Goal: Information Seeking & Learning: Find specific fact

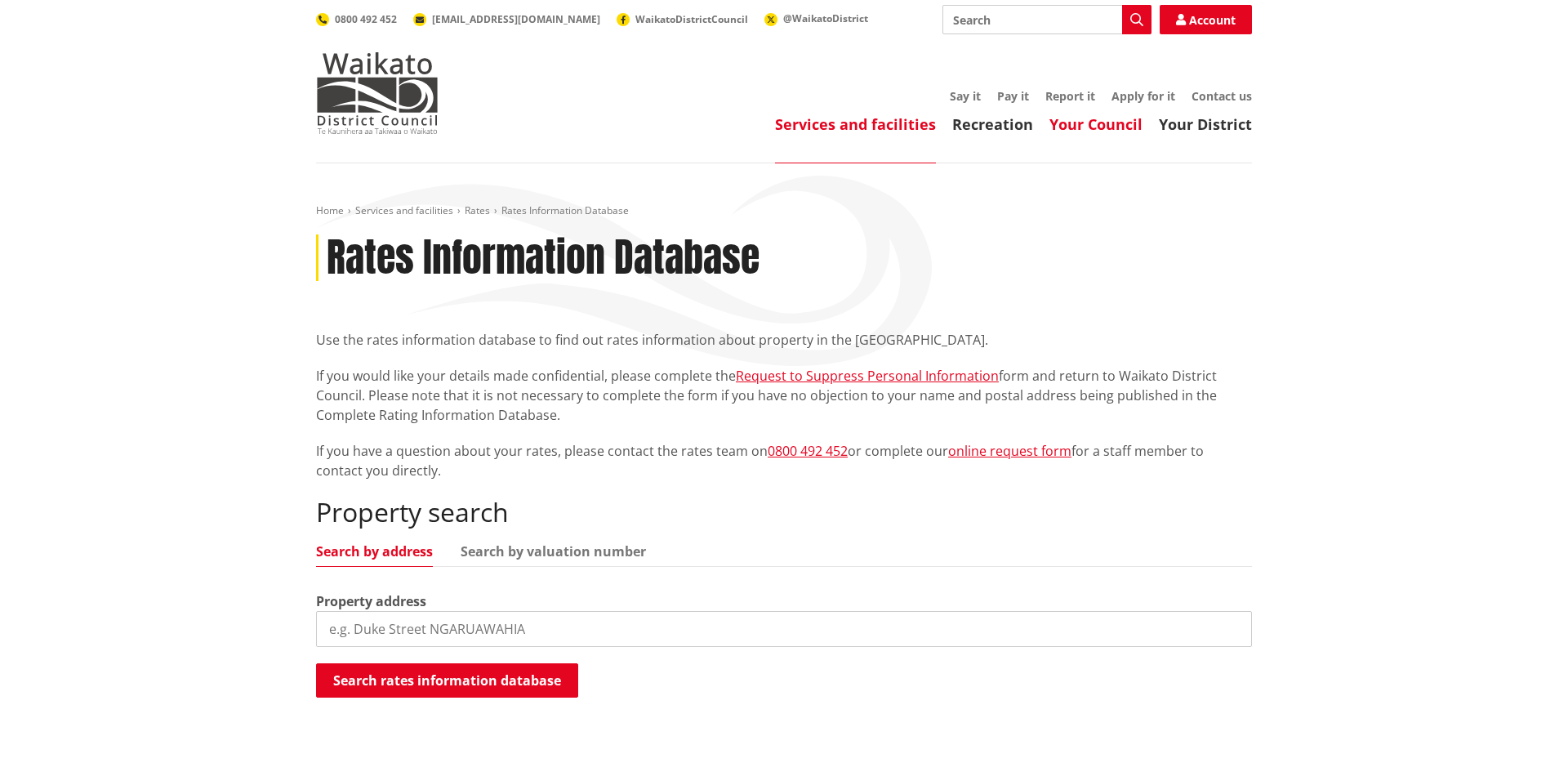
click at [1090, 126] on link "Your Council" at bounding box center [1096, 124] width 93 height 19
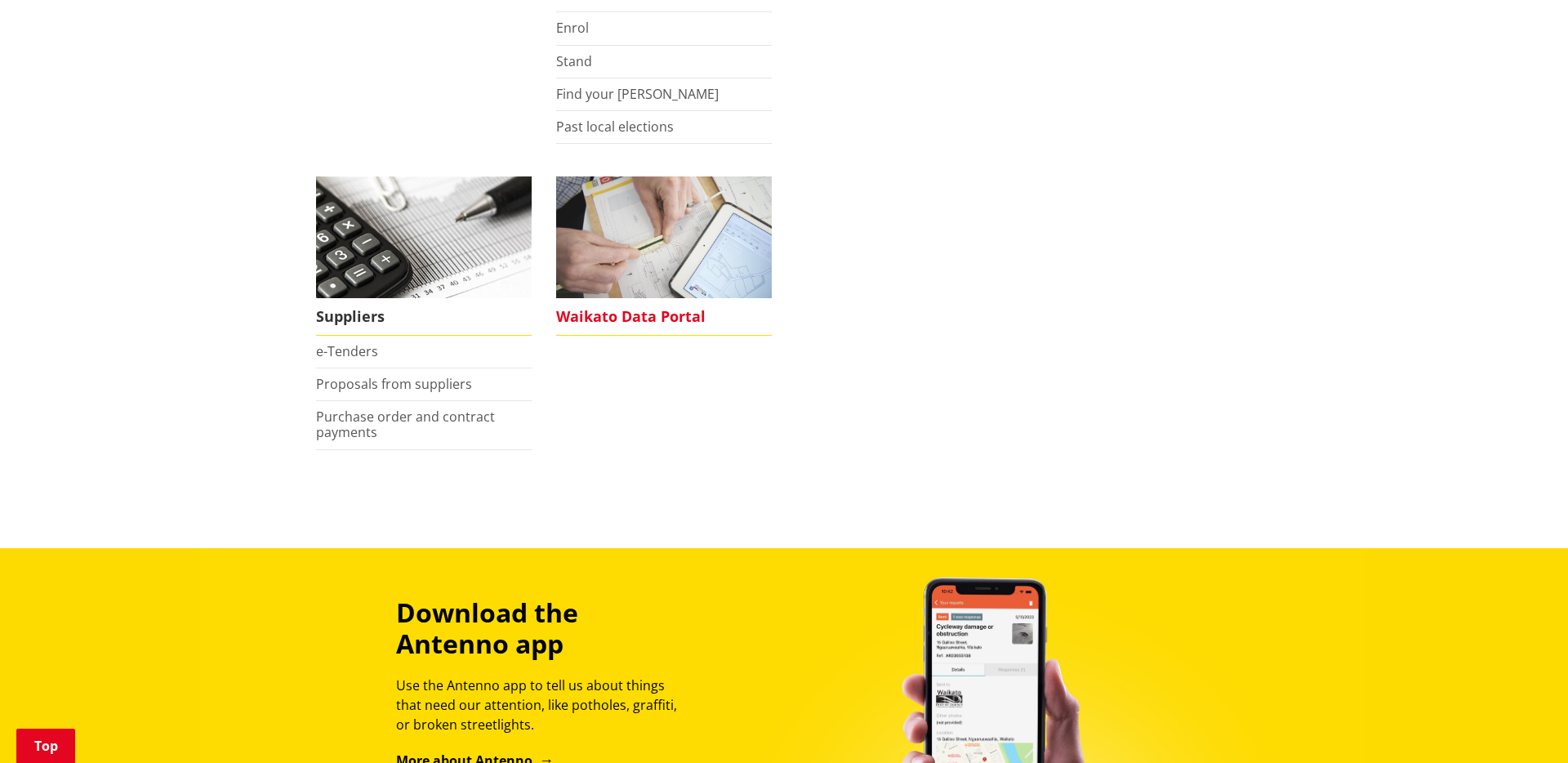
scroll to position [1500, 0]
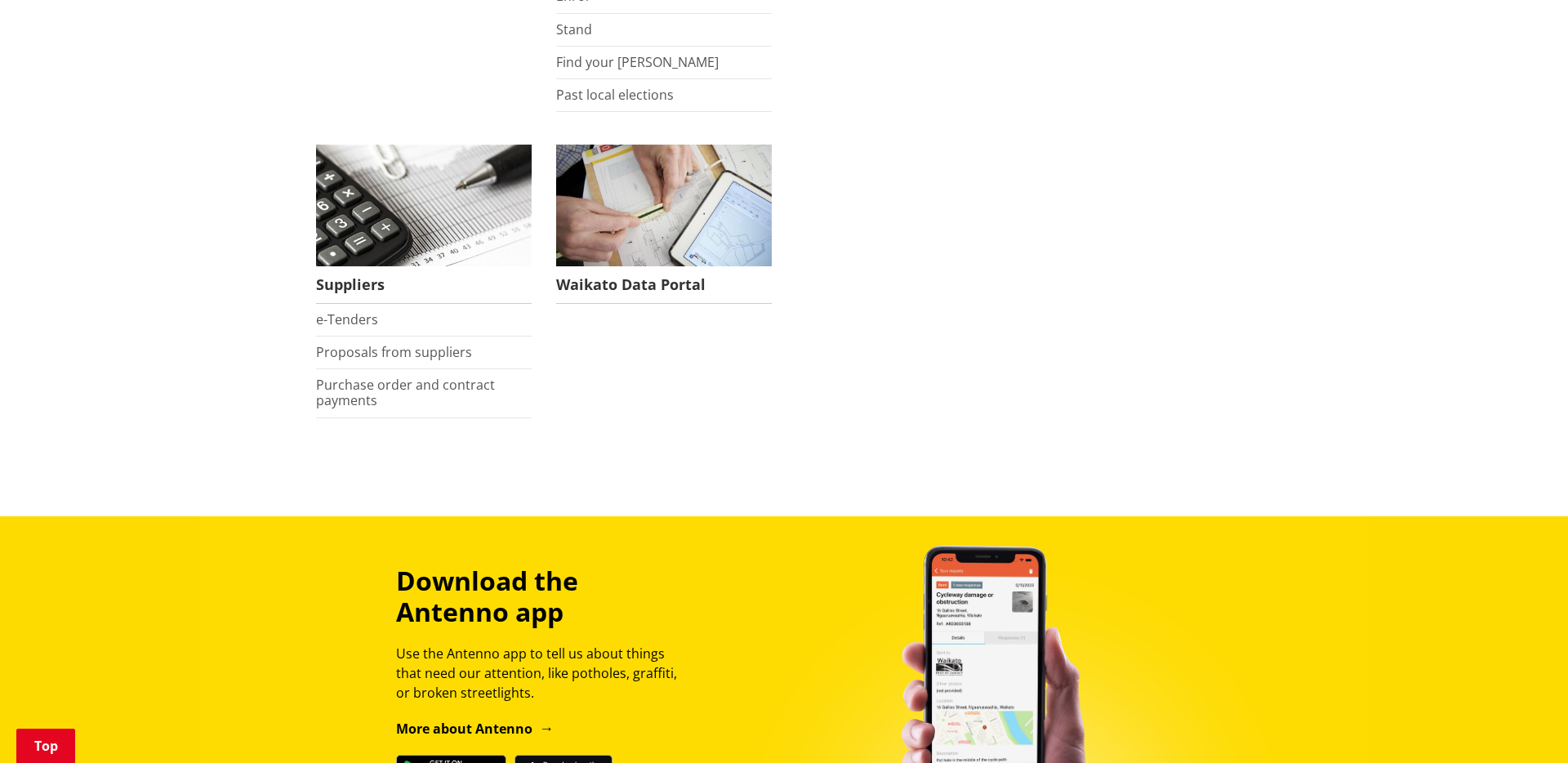
click at [675, 312] on li "Waikato Data Portal" at bounding box center [664, 281] width 240 height 272
click at [669, 283] on span "Waikato Data Portal" at bounding box center [664, 285] width 216 height 38
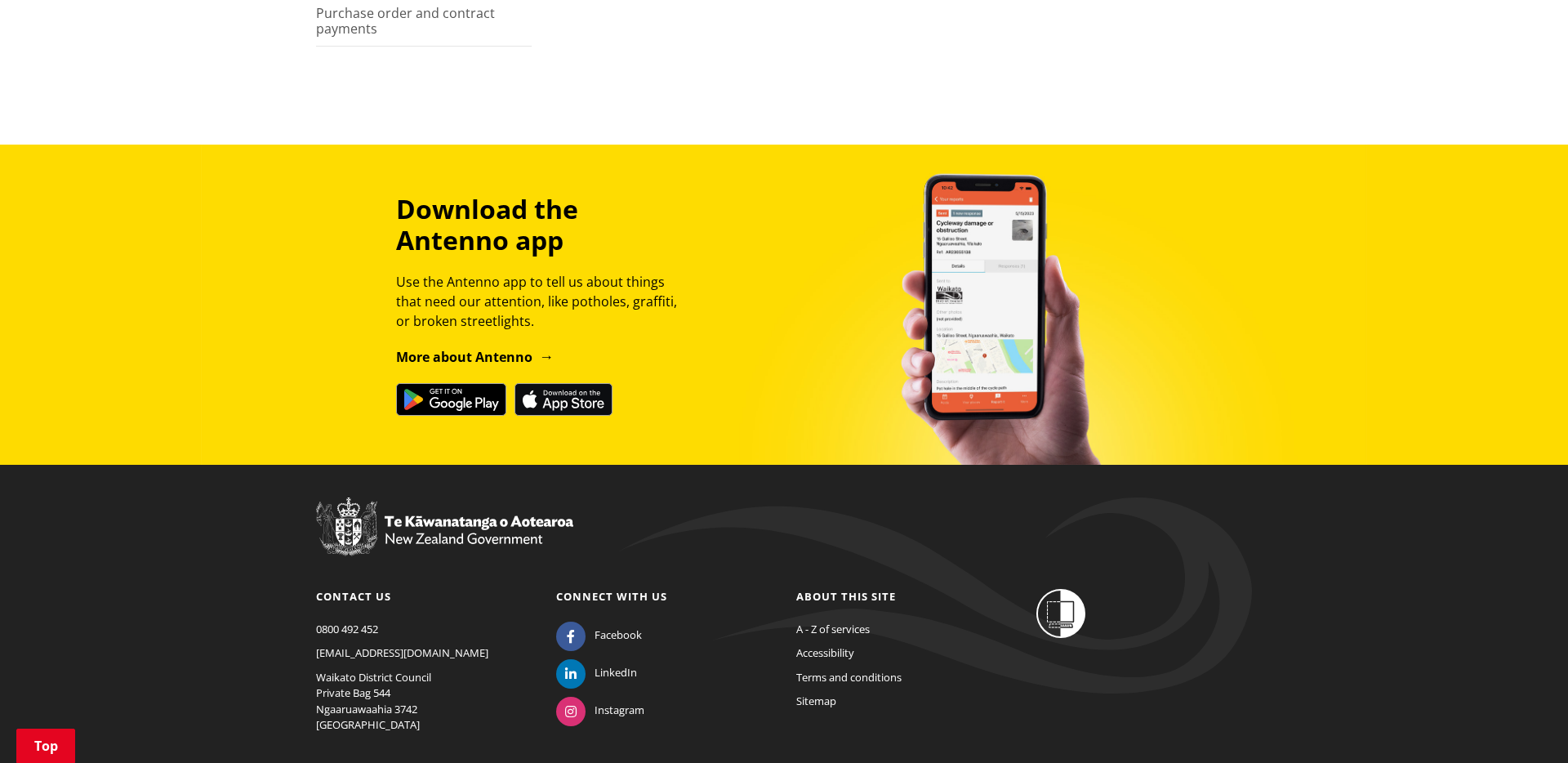
scroll to position [1973, 0]
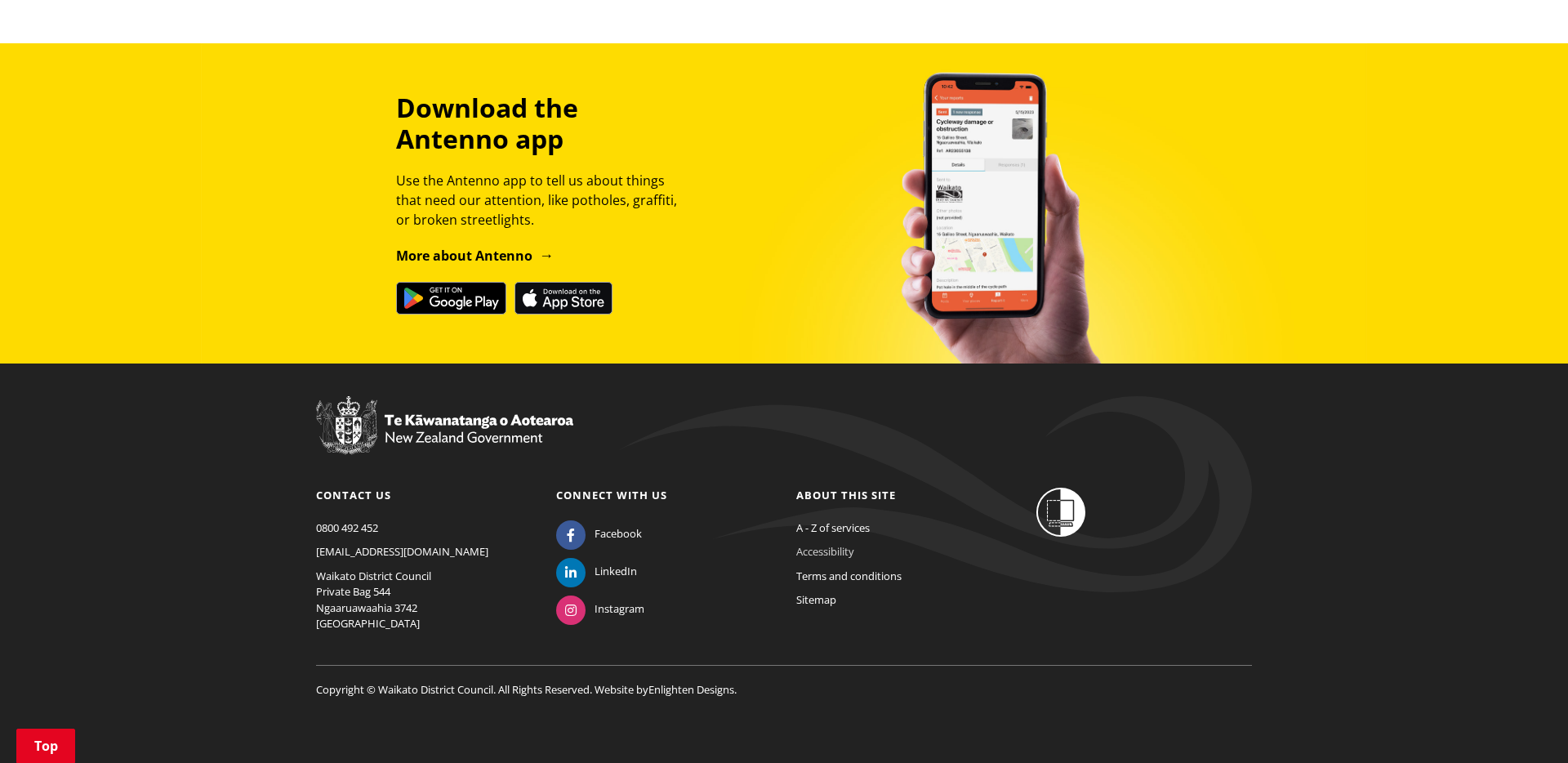
click at [843, 546] on link "Accessibility" at bounding box center [825, 552] width 58 height 15
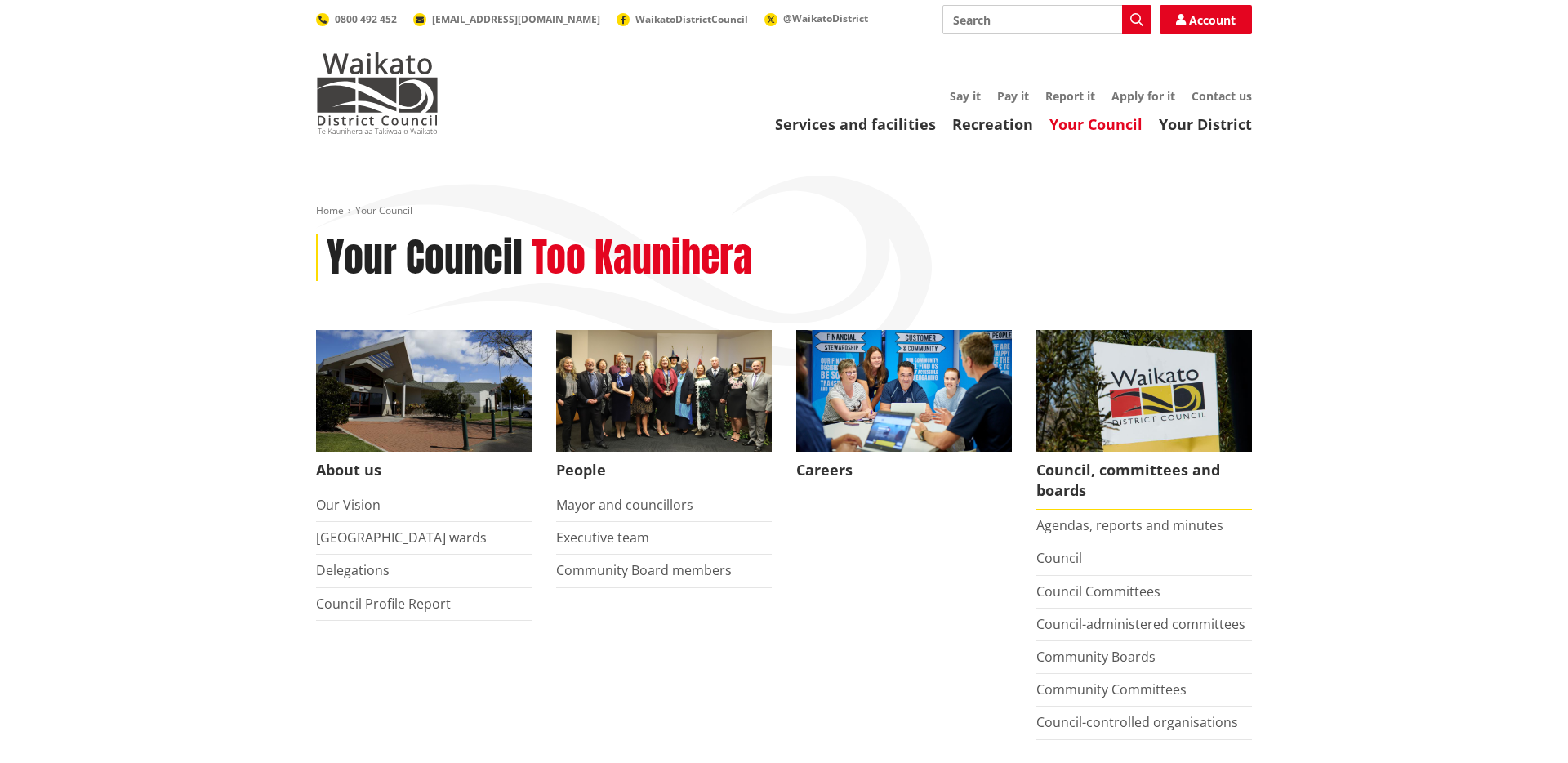
scroll to position [1973, 0]
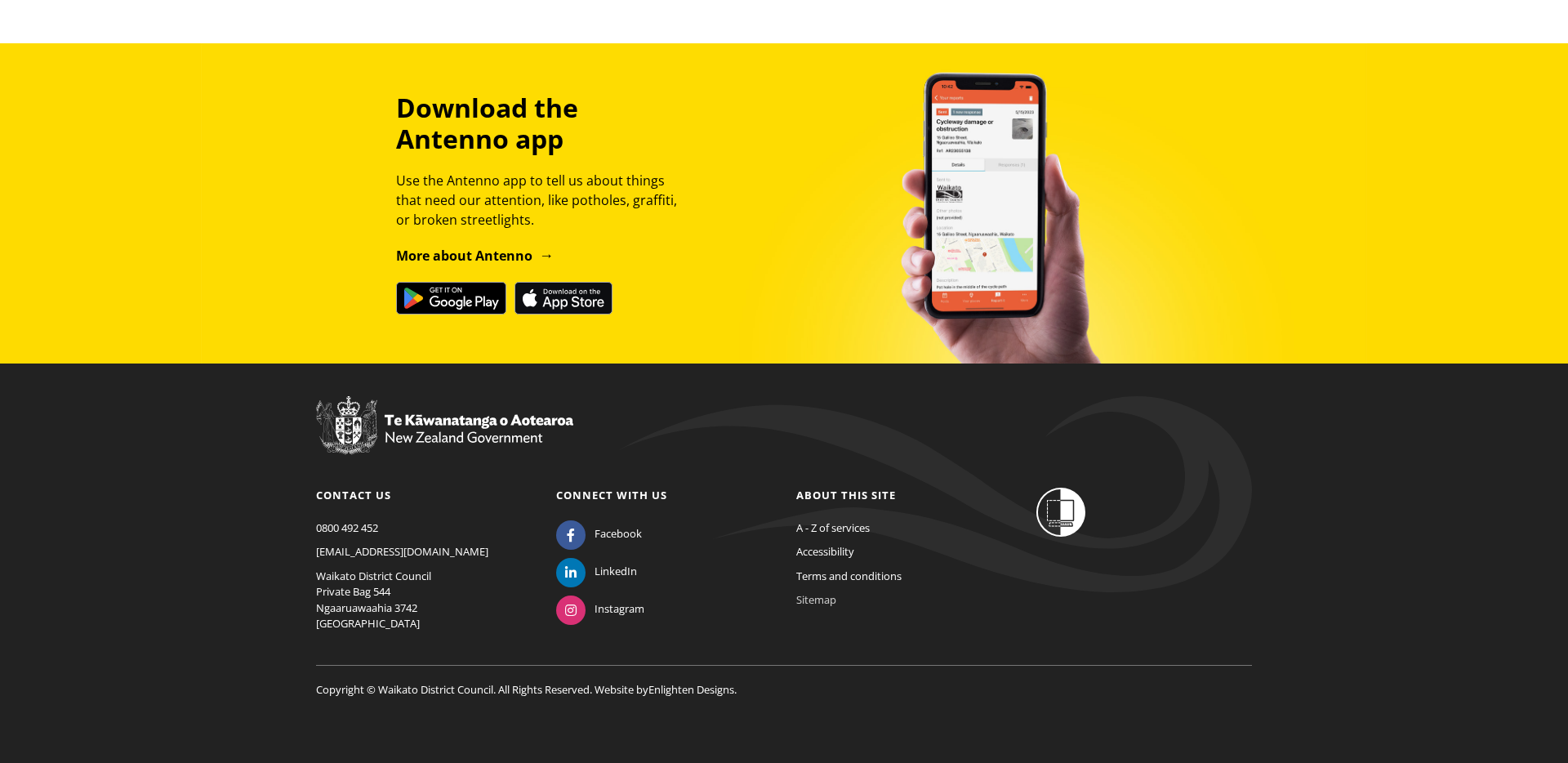
click at [812, 598] on link "Sitemap" at bounding box center [817, 599] width 40 height 15
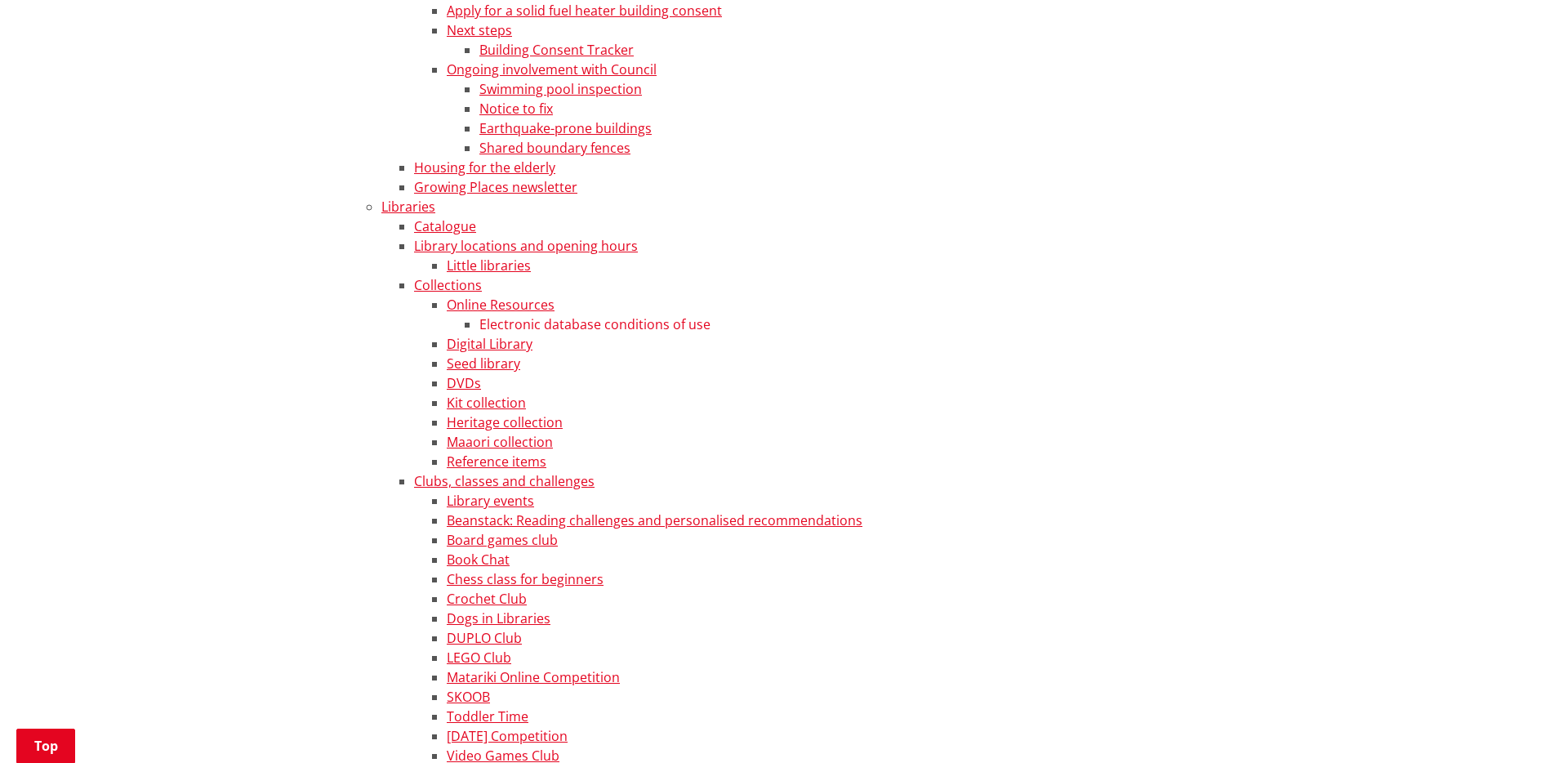
scroll to position [2624, 0]
click at [469, 425] on link "Heritage collection" at bounding box center [504, 420] width 116 height 18
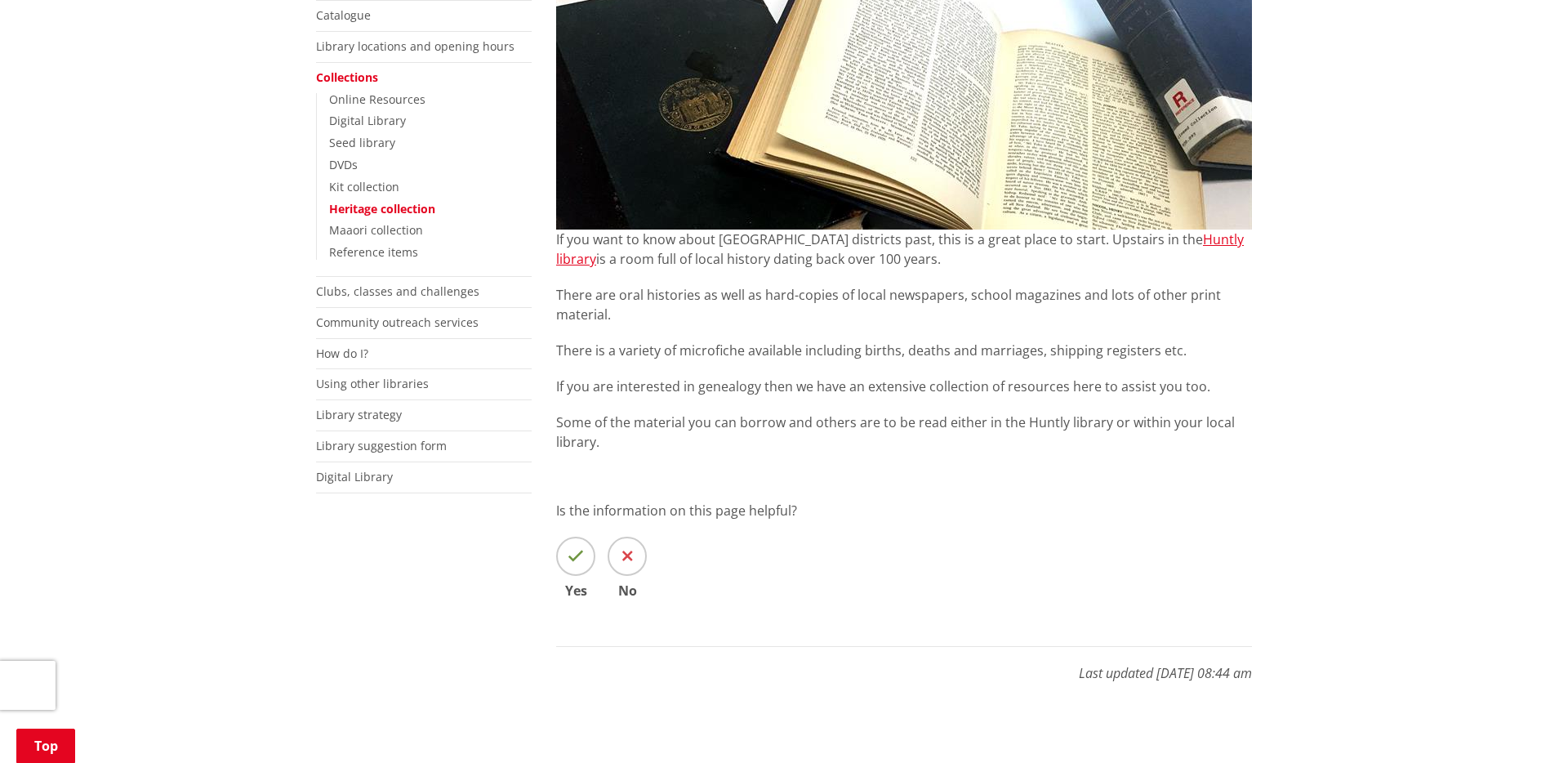
scroll to position [266, 0]
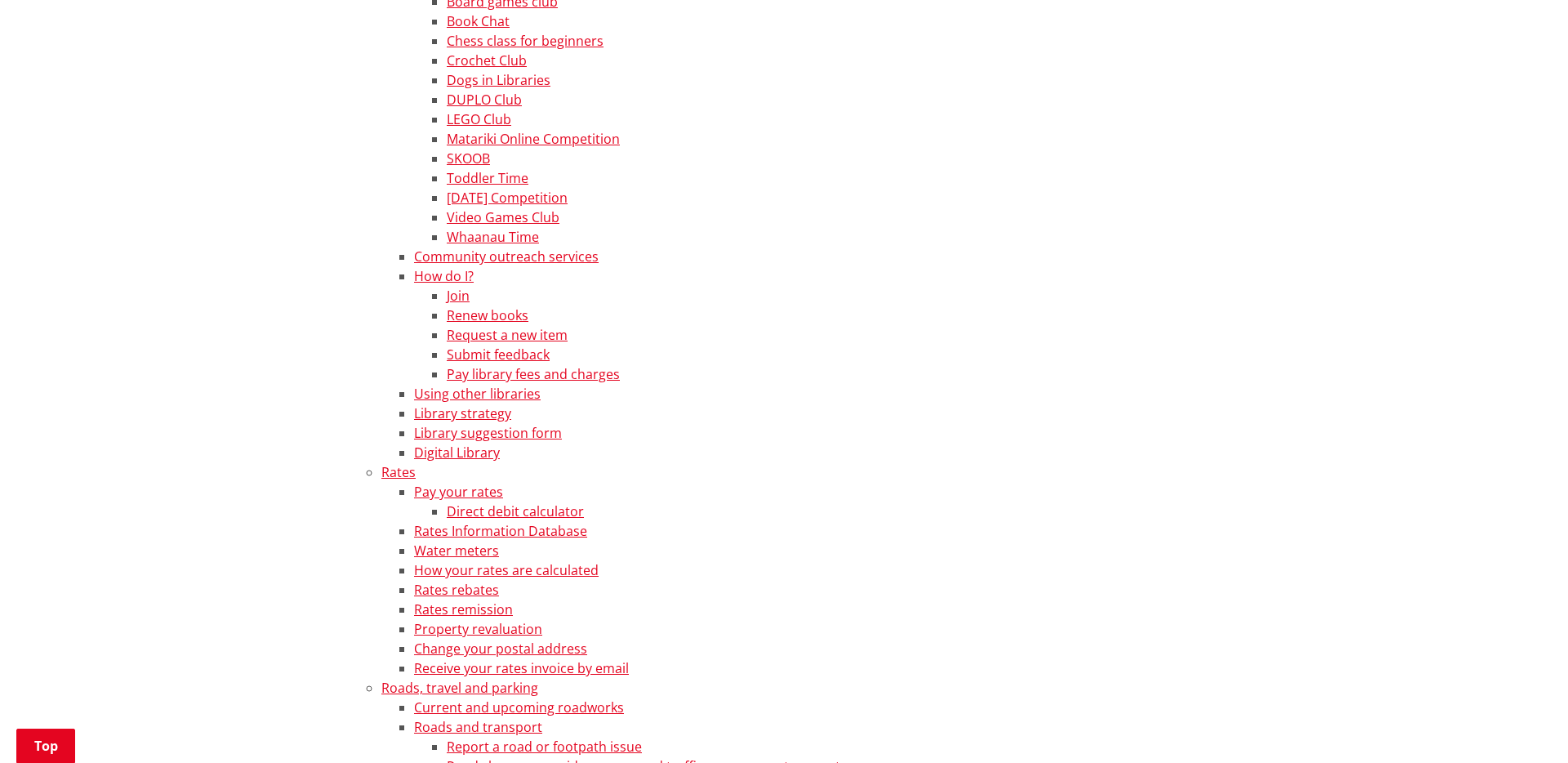
scroll to position [3146, 0]
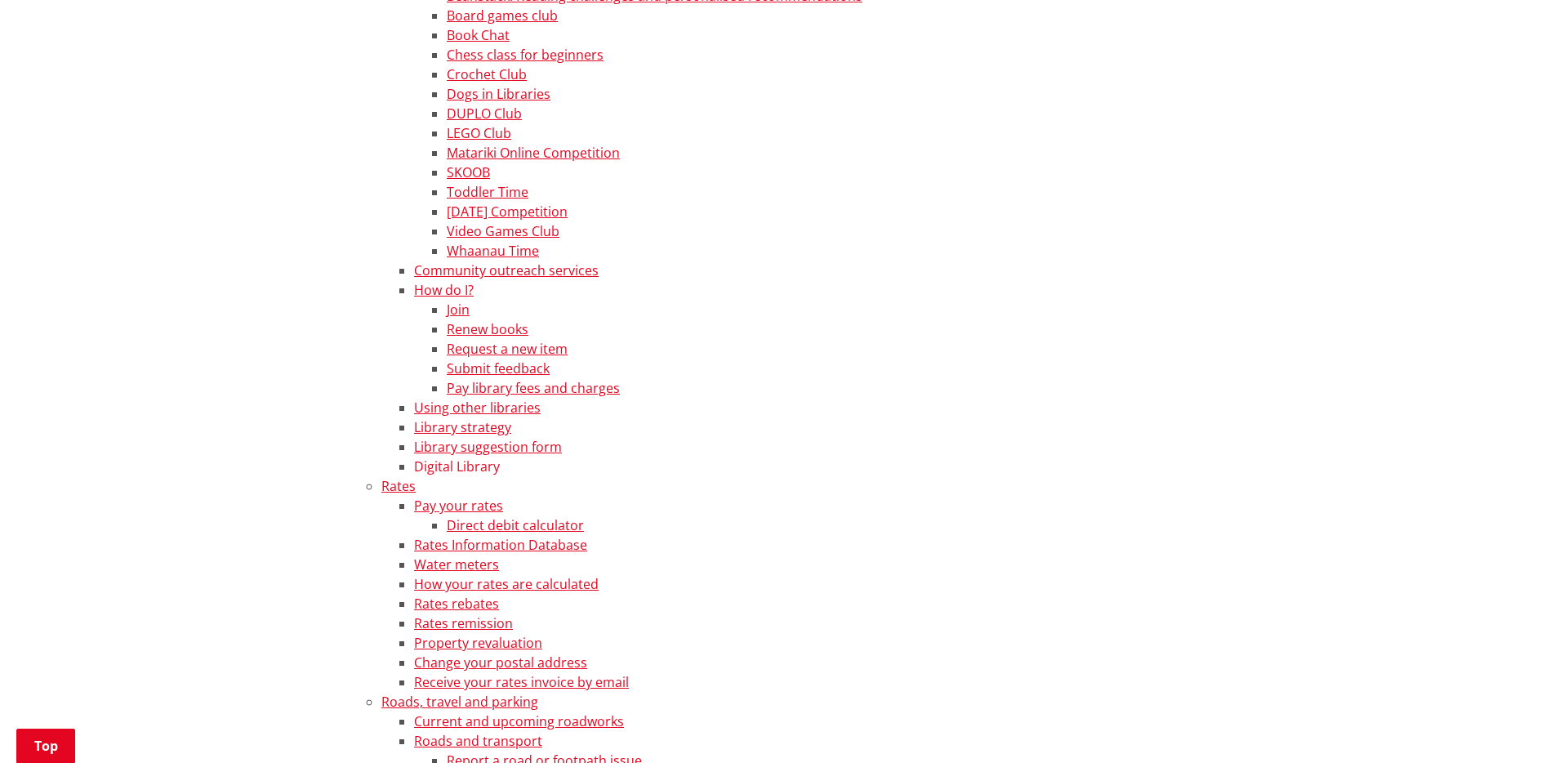
click at [440, 468] on link "Digital Library" at bounding box center [456, 465] width 86 height 18
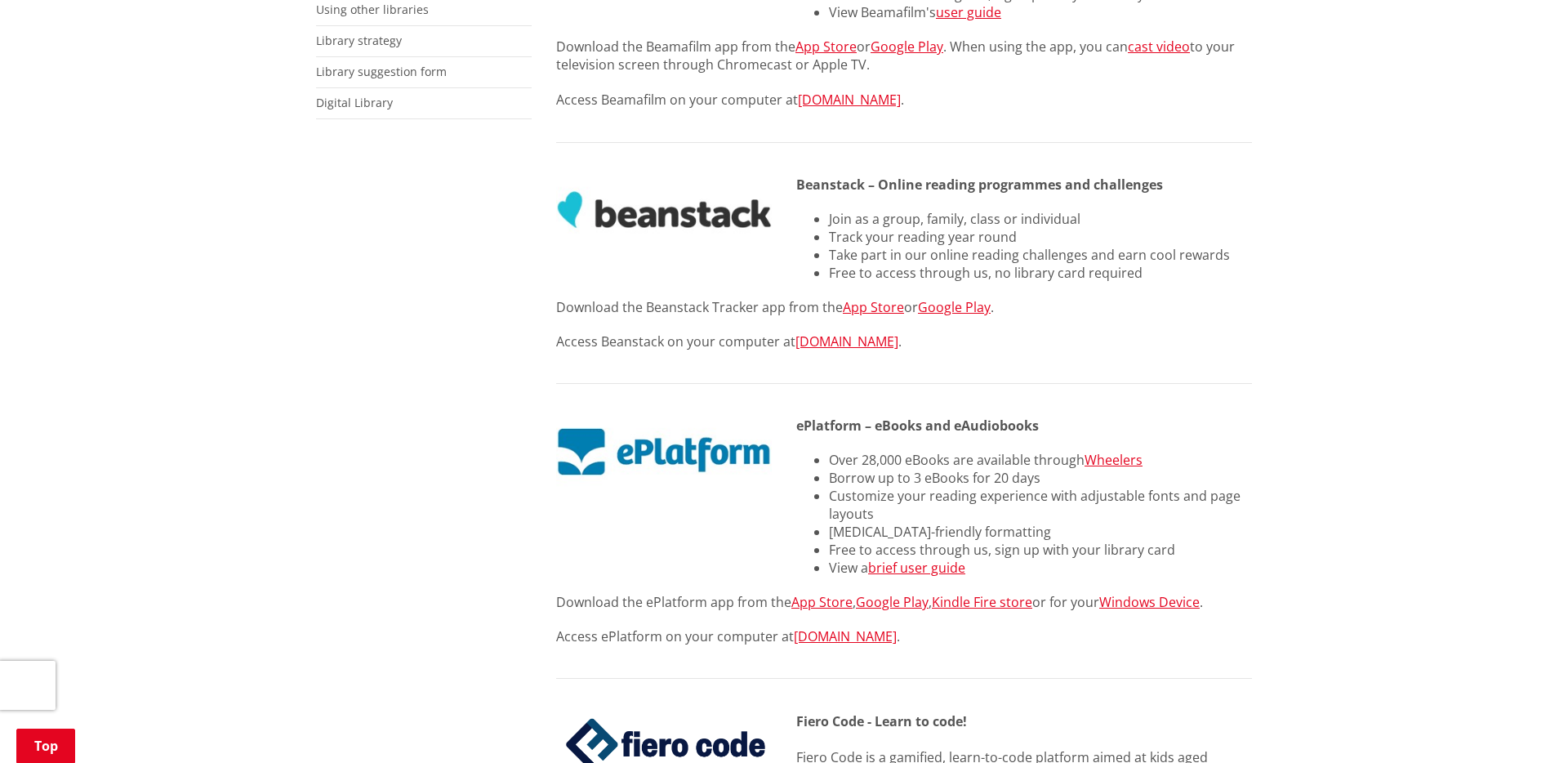
scroll to position [778, 0]
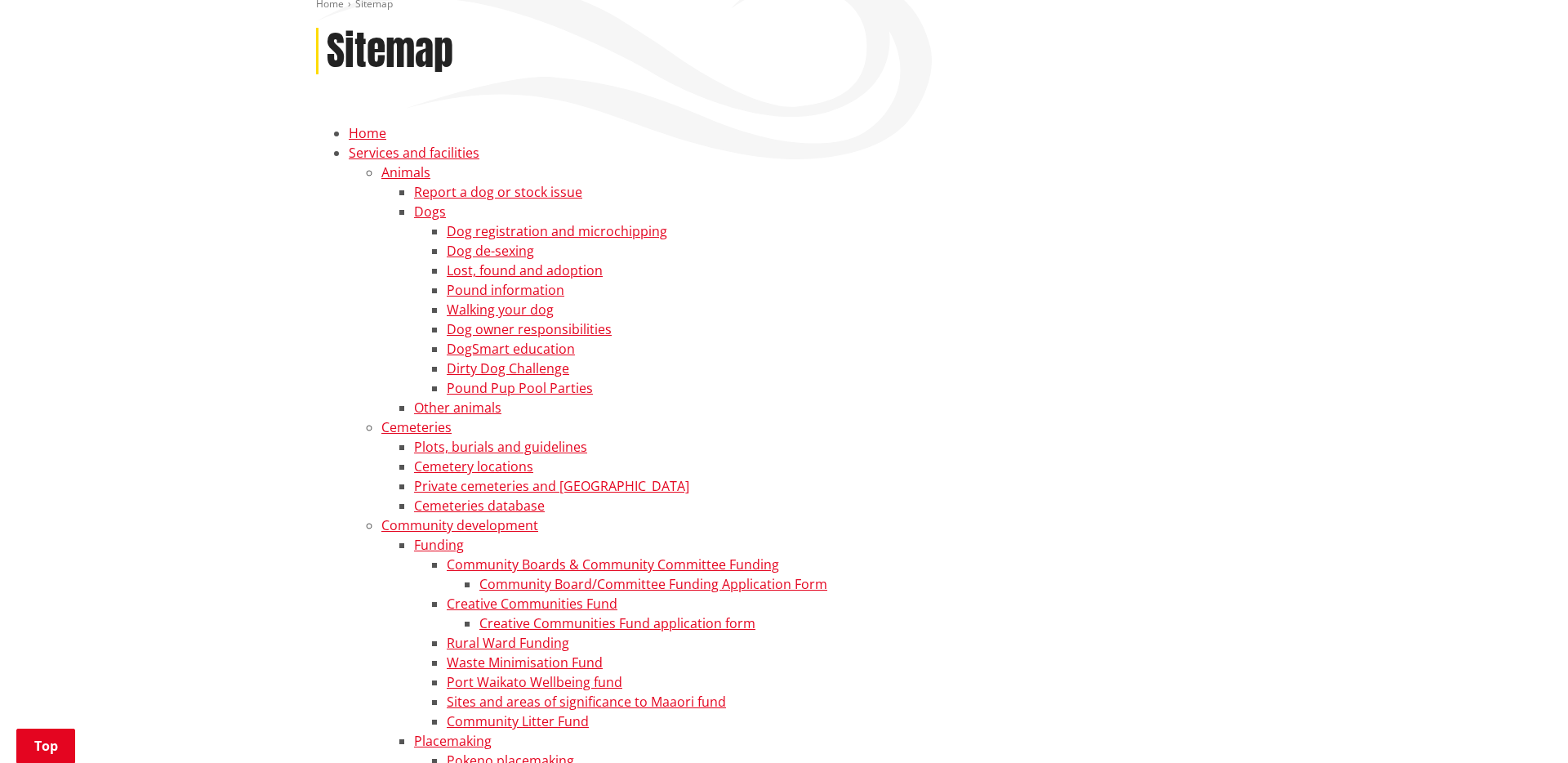
scroll to position [215, 0]
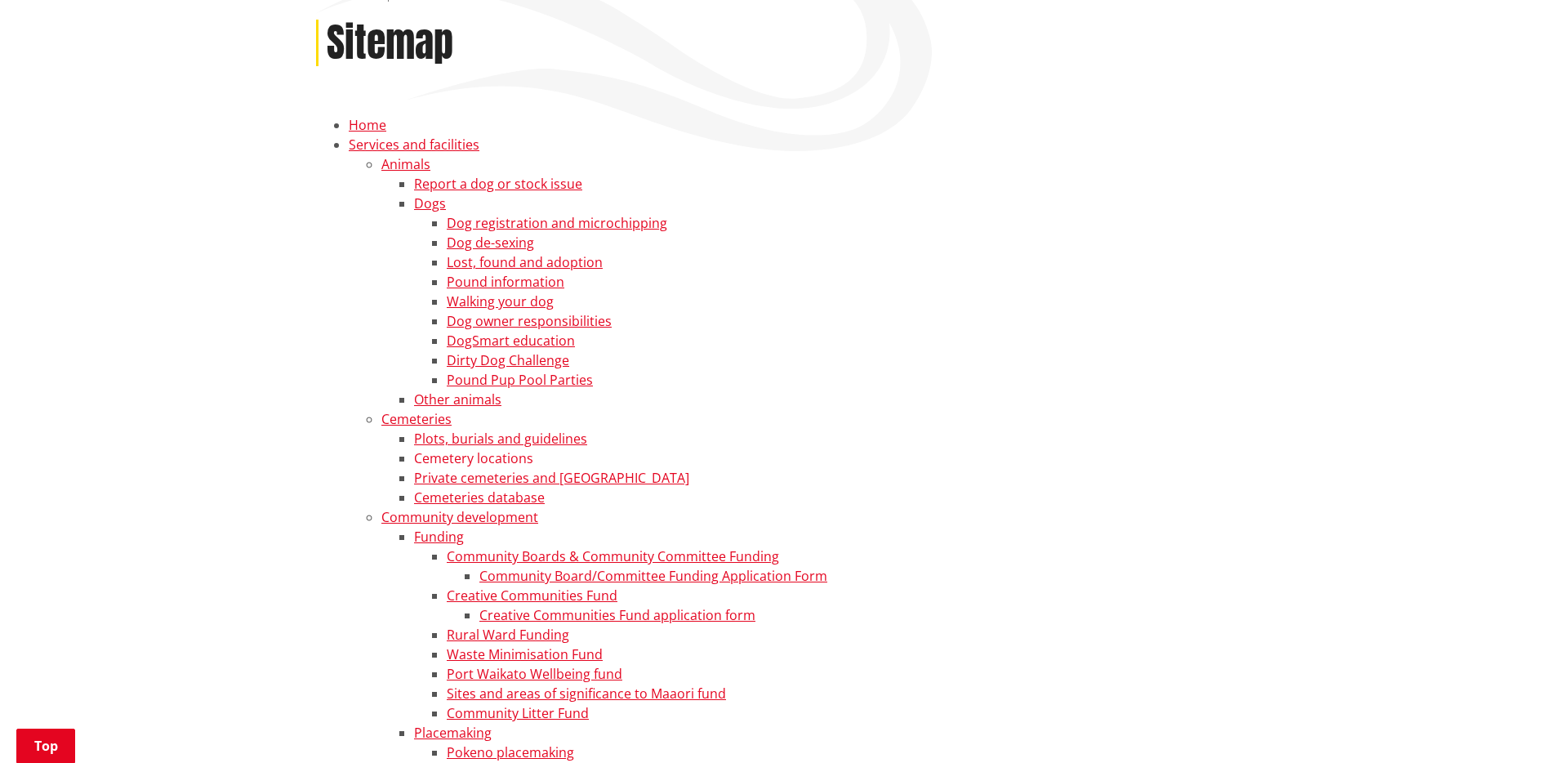
click at [450, 460] on link "Cemetery locations" at bounding box center [473, 457] width 120 height 18
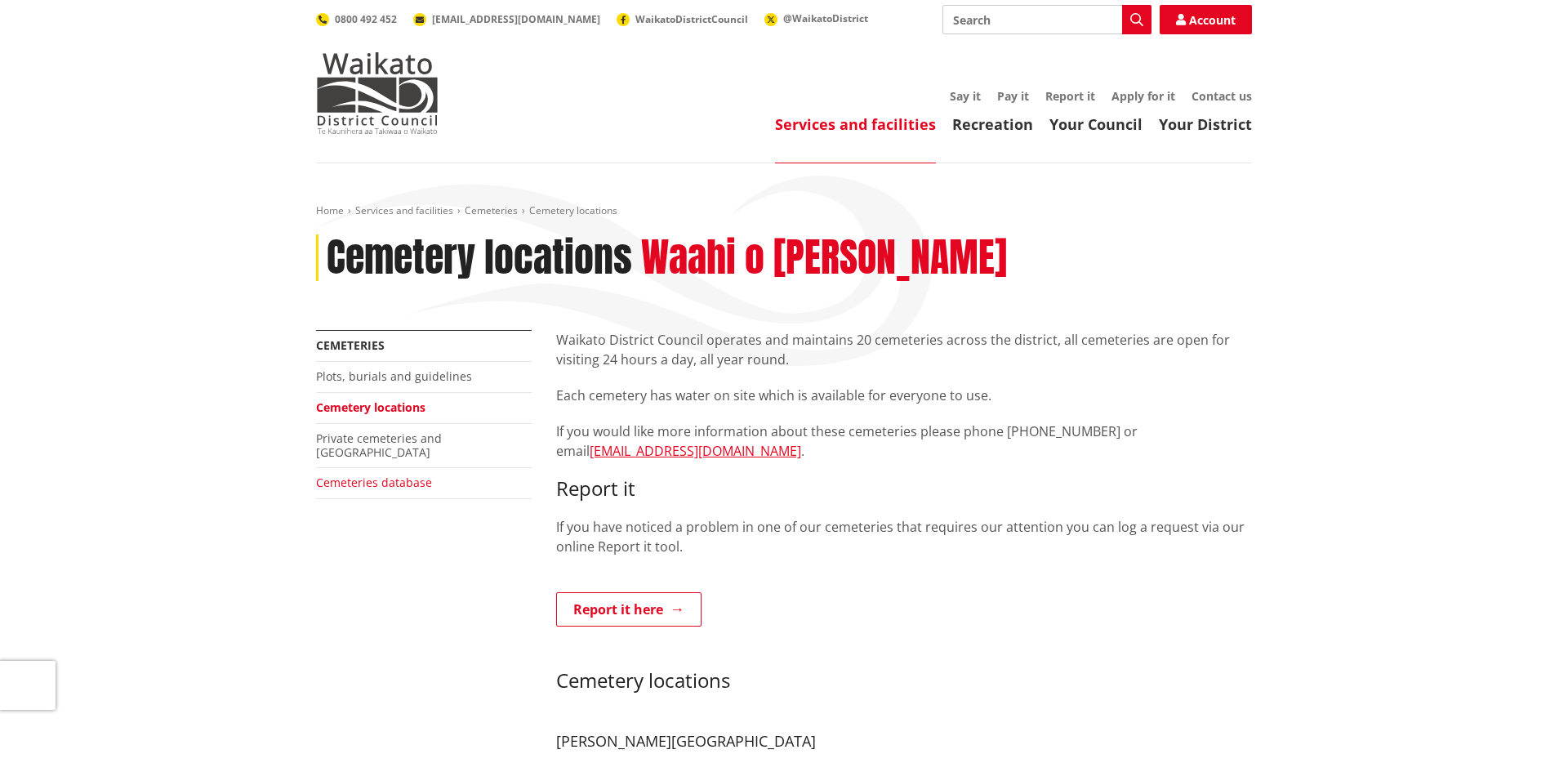
click at [377, 475] on link "Cemeteries database" at bounding box center [374, 482] width 116 height 16
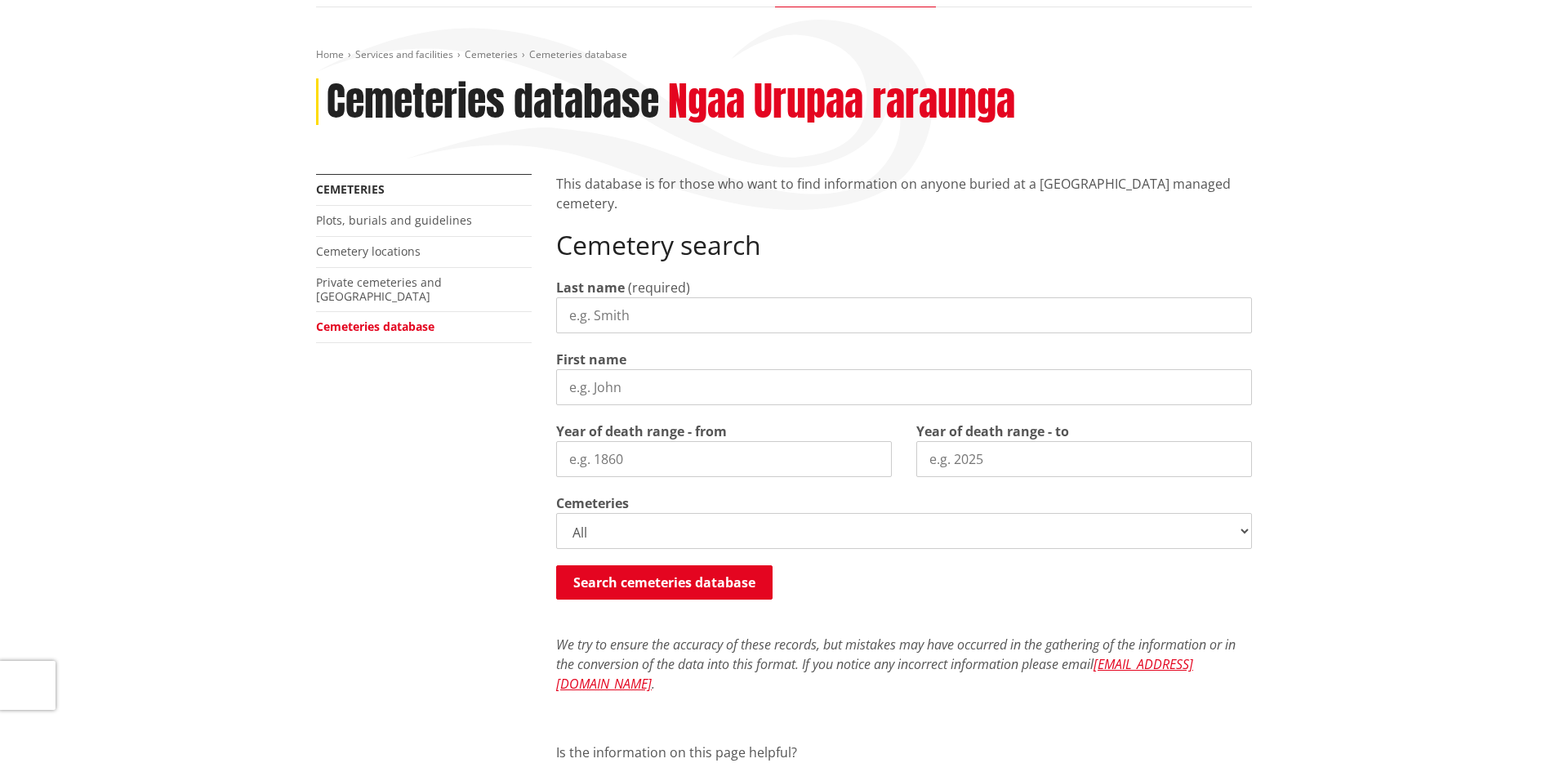
scroll to position [160, 0]
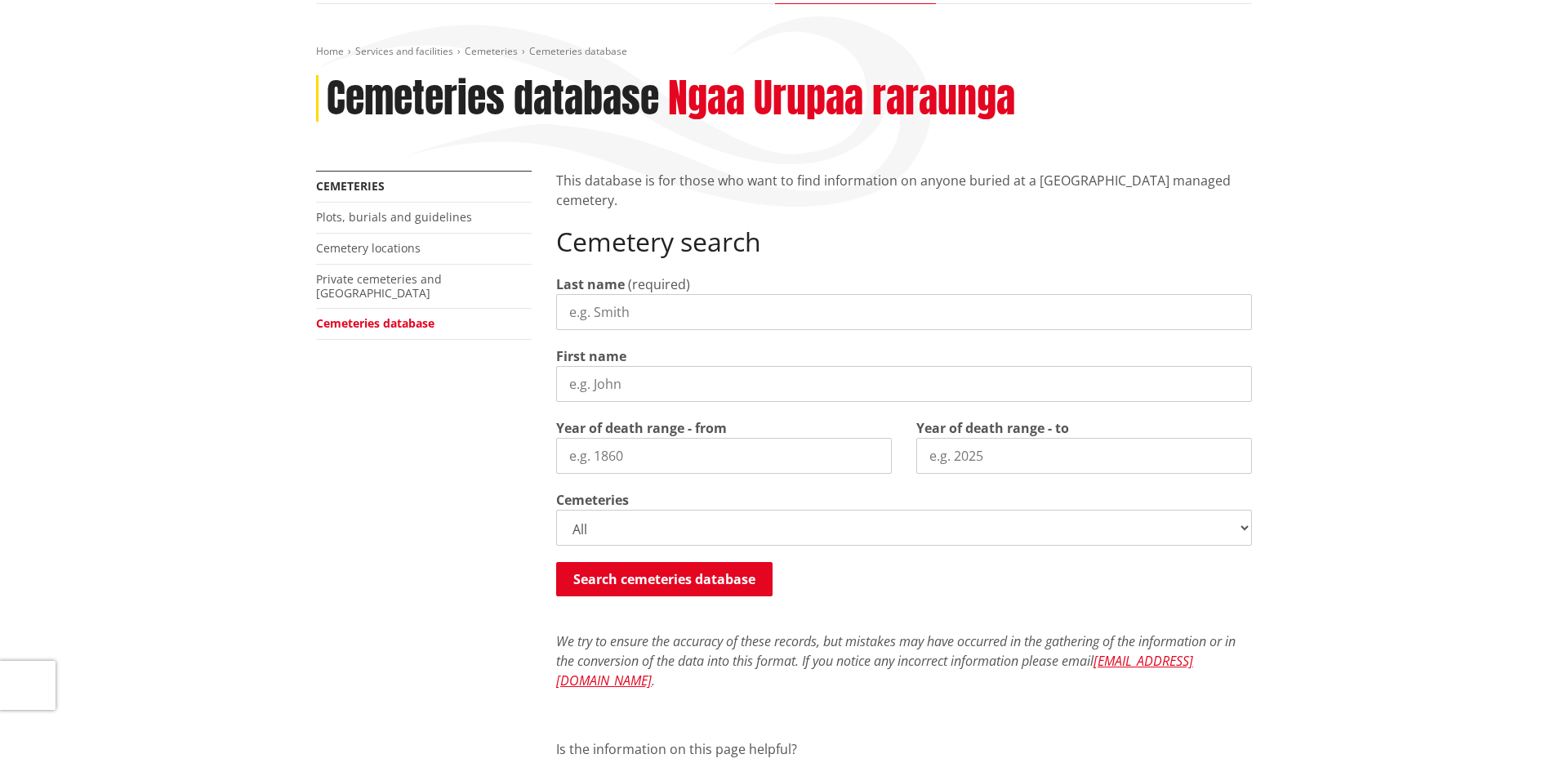
click at [719, 323] on input "Last name" at bounding box center [904, 312] width 696 height 36
click at [685, 566] on button "Search cemeteries database" at bounding box center [664, 578] width 216 height 34
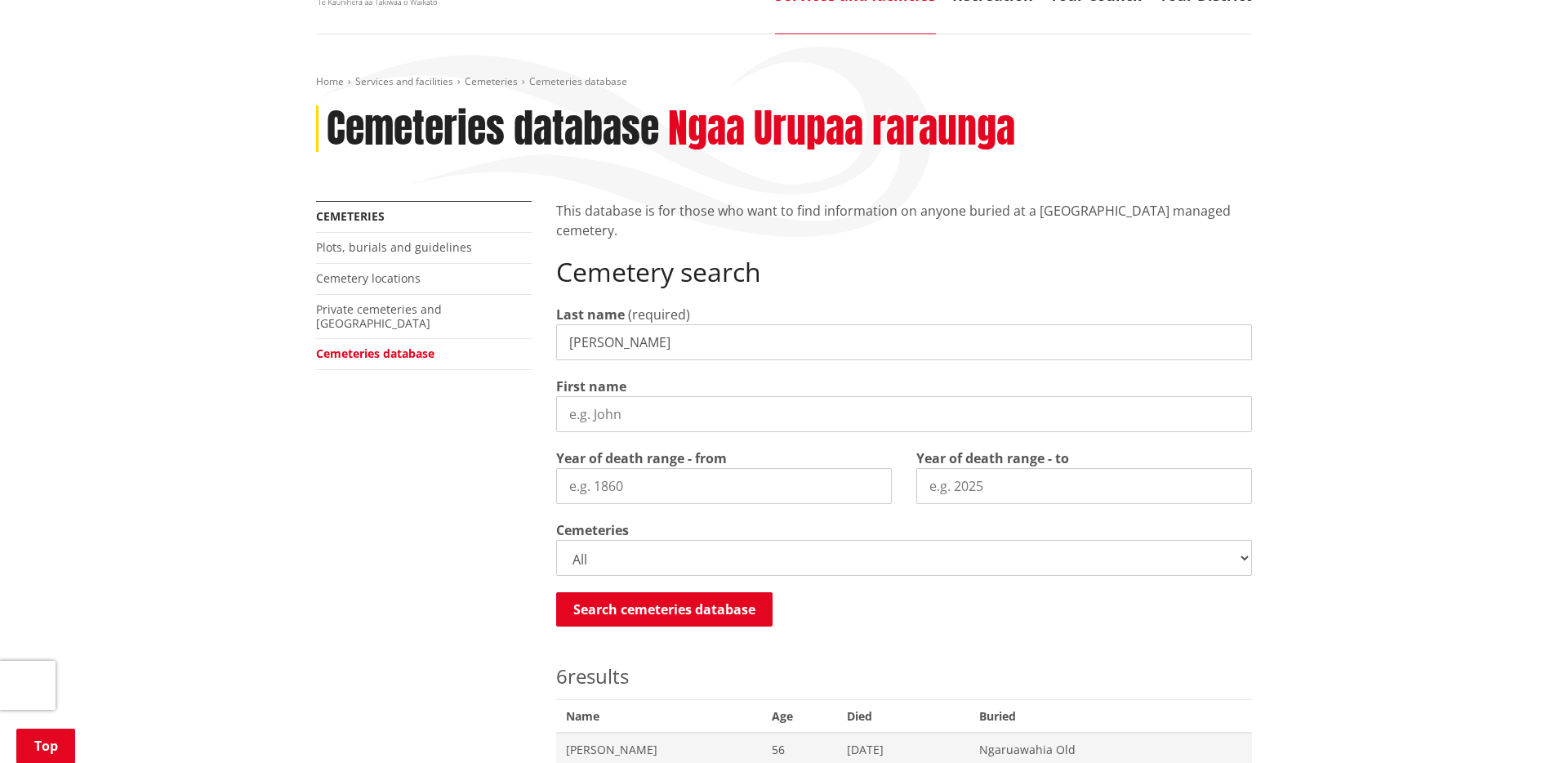
scroll to position [96, 0]
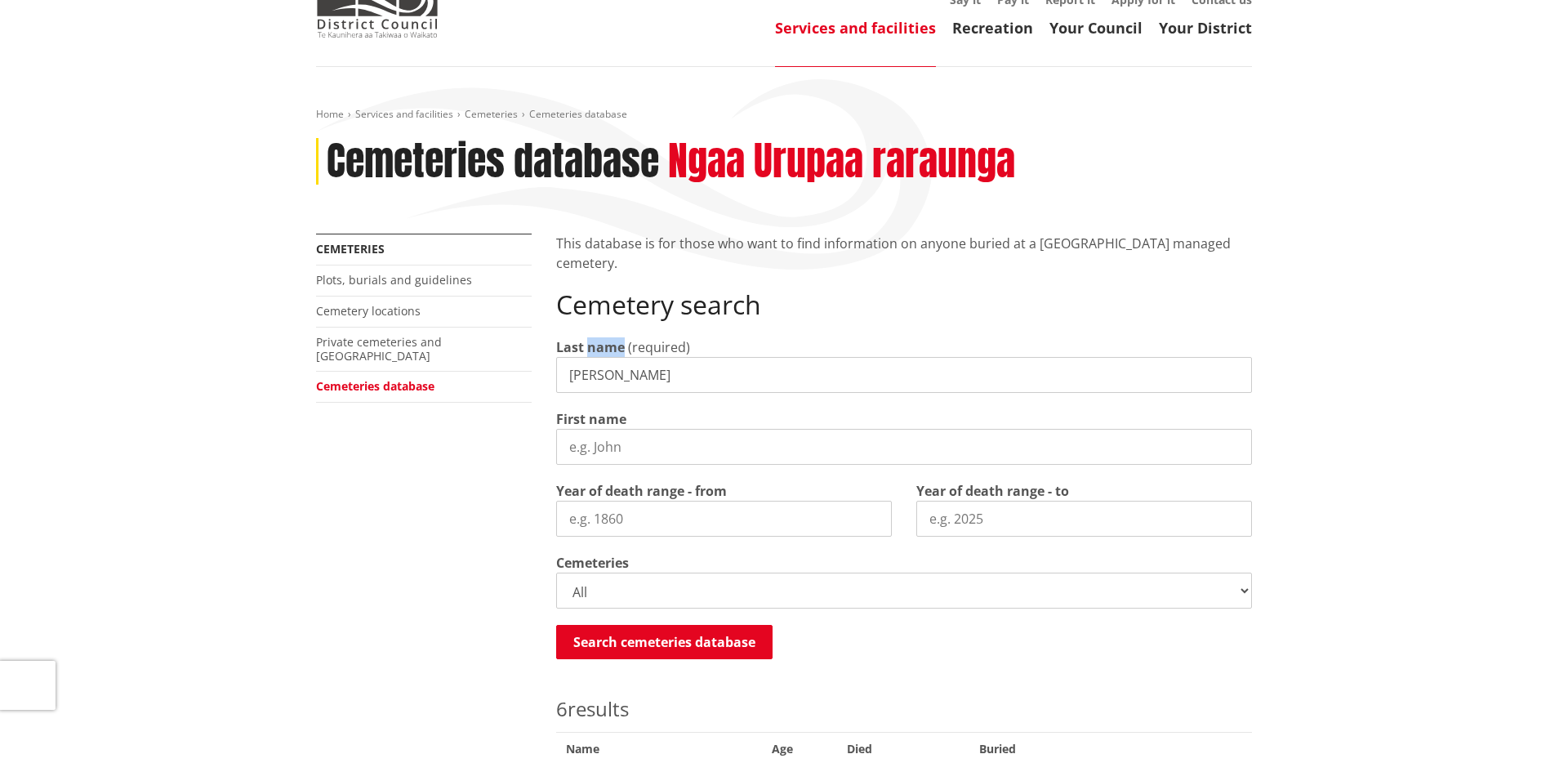
drag, startPoint x: 610, startPoint y: 347, endPoint x: 605, endPoint y: 382, distance: 35.4
click at [605, 382] on div "Last name (required) [PERSON_NAME]" at bounding box center [904, 365] width 696 height 55
click at [605, 382] on input "[PERSON_NAME]" at bounding box center [904, 374] width 696 height 36
type input "maceochaidh"
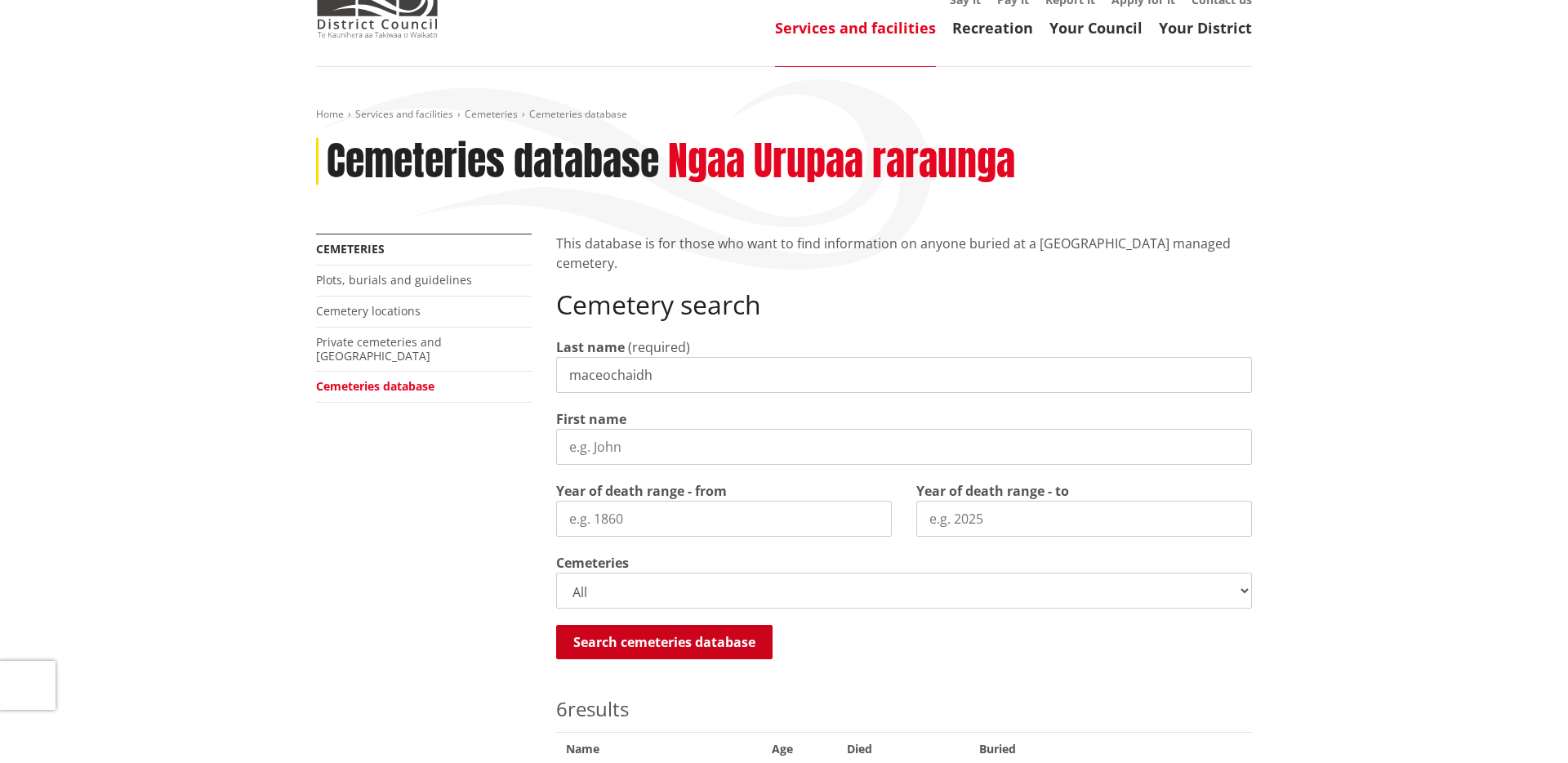
click at [651, 640] on button "Search cemeteries database" at bounding box center [664, 642] width 216 height 34
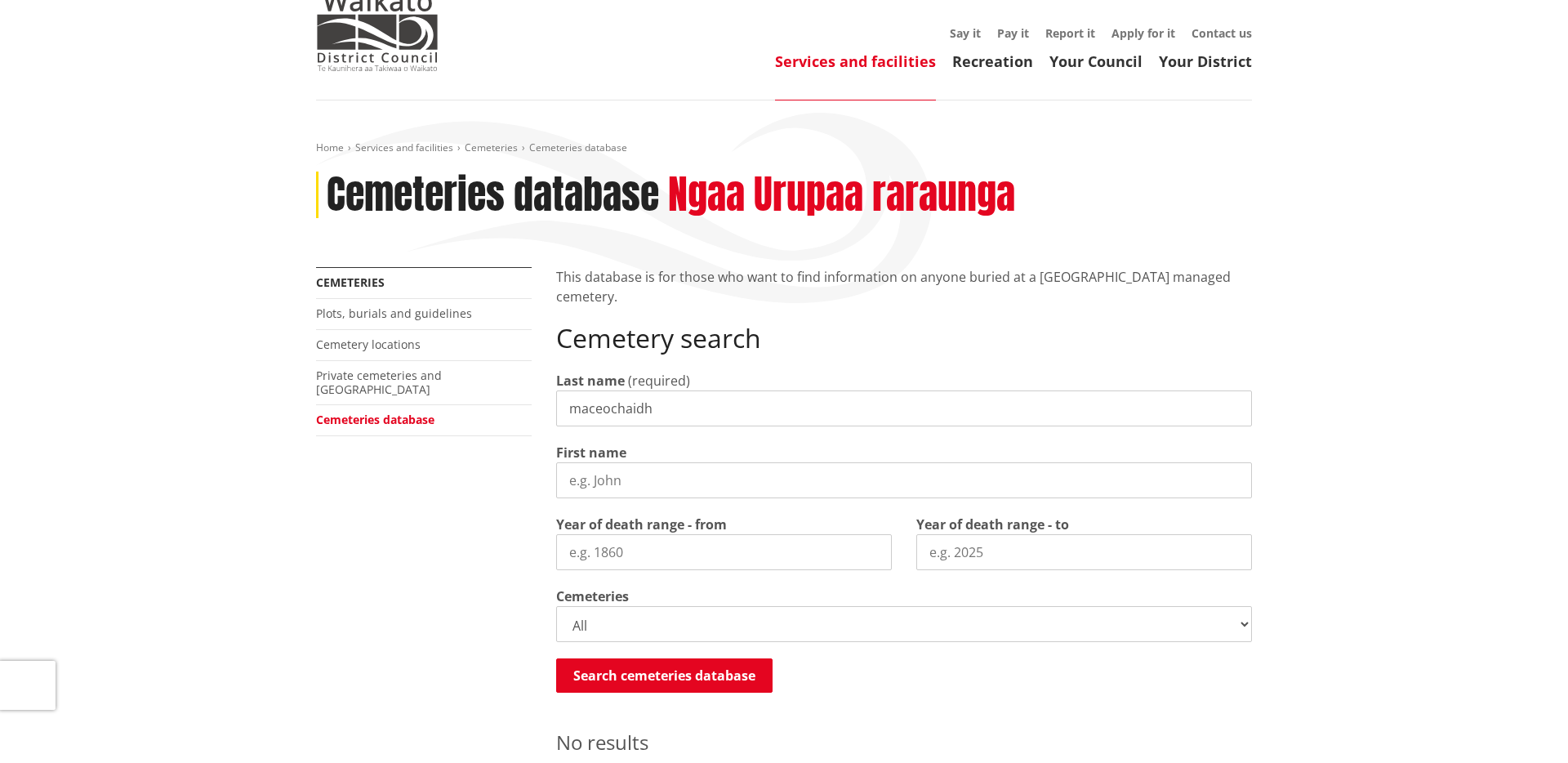
scroll to position [0, 0]
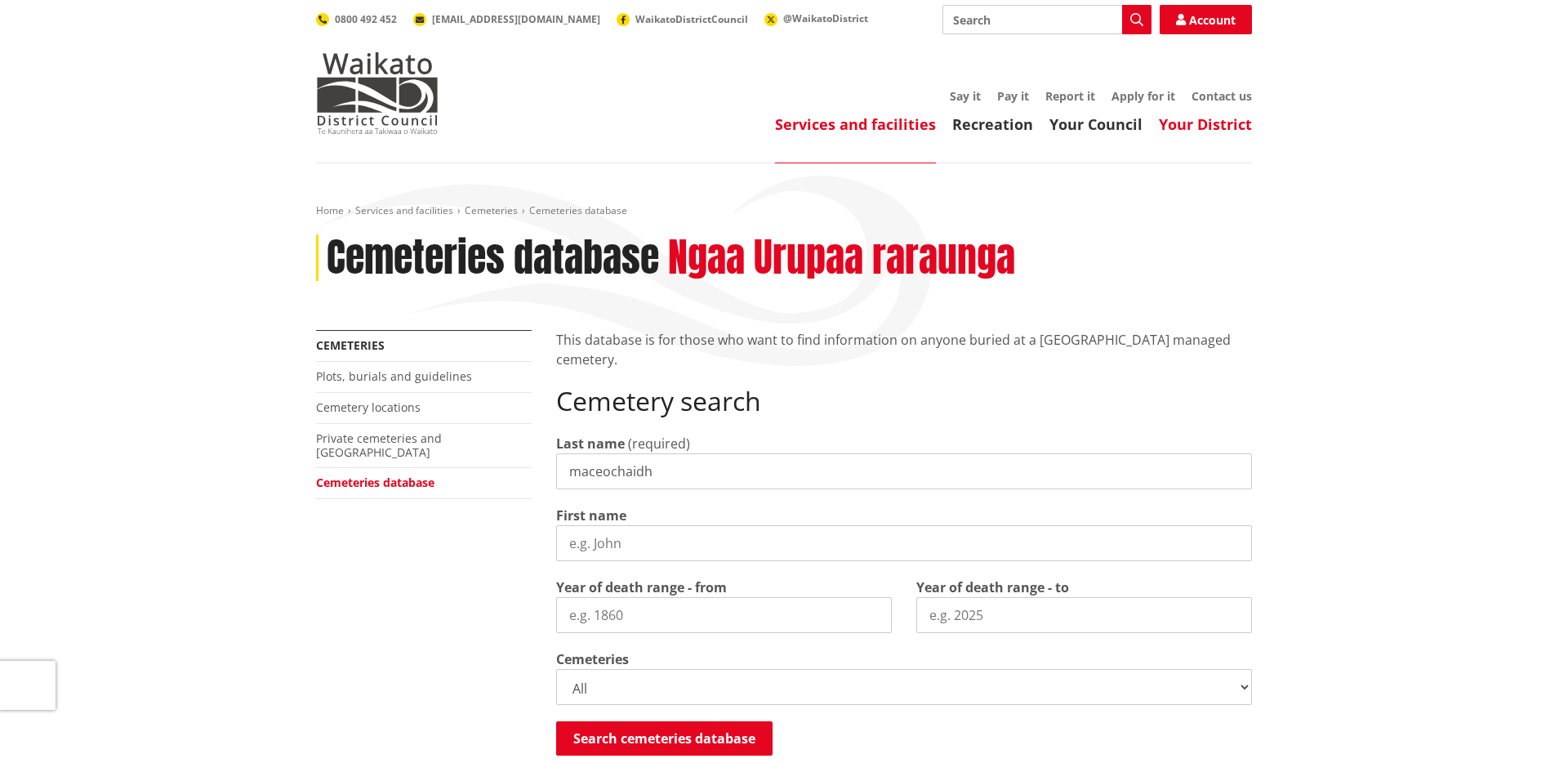
click at [1166, 126] on link "Your District" at bounding box center [1205, 124] width 93 height 19
